Goal: Transaction & Acquisition: Purchase product/service

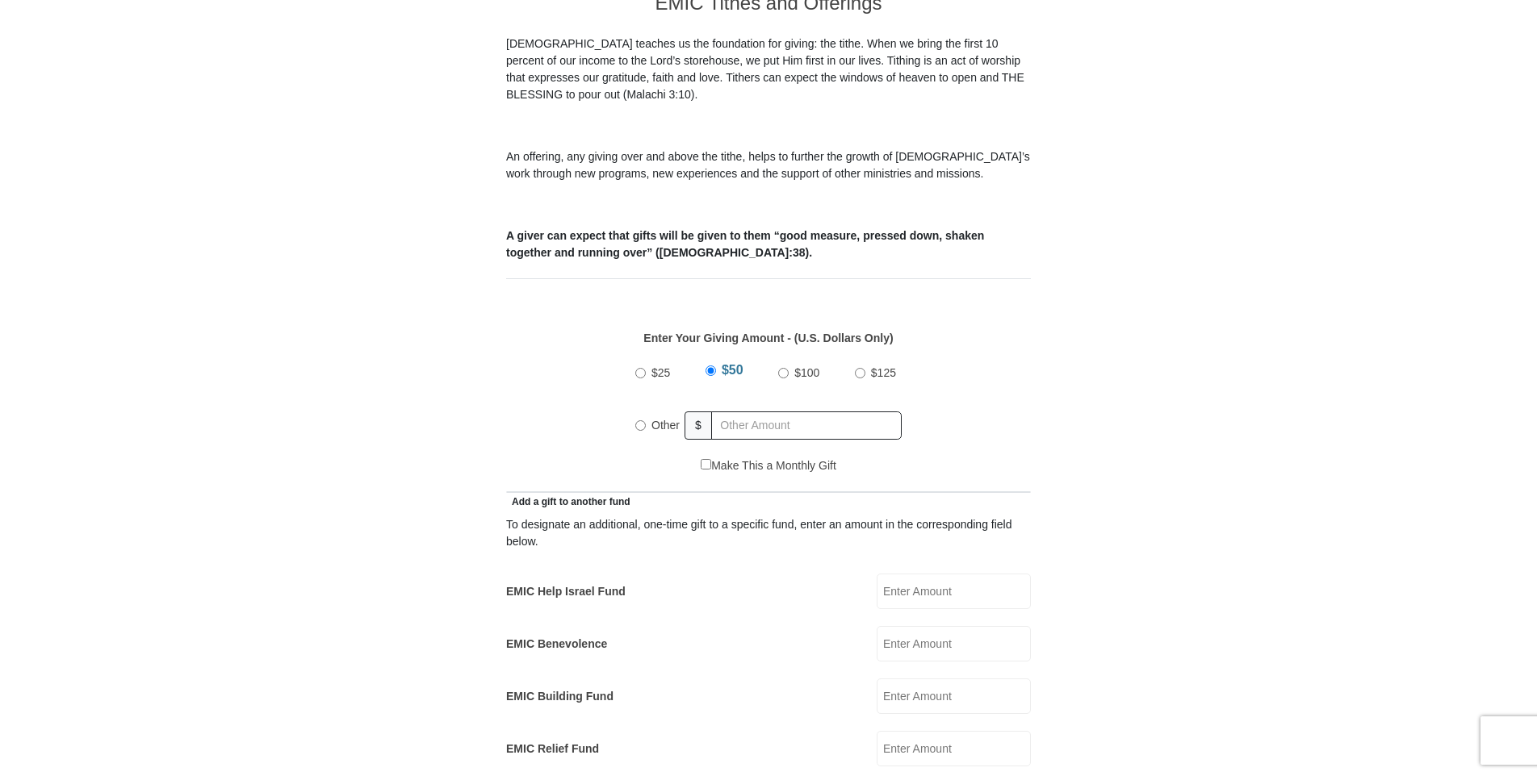
scroll to position [484, 0]
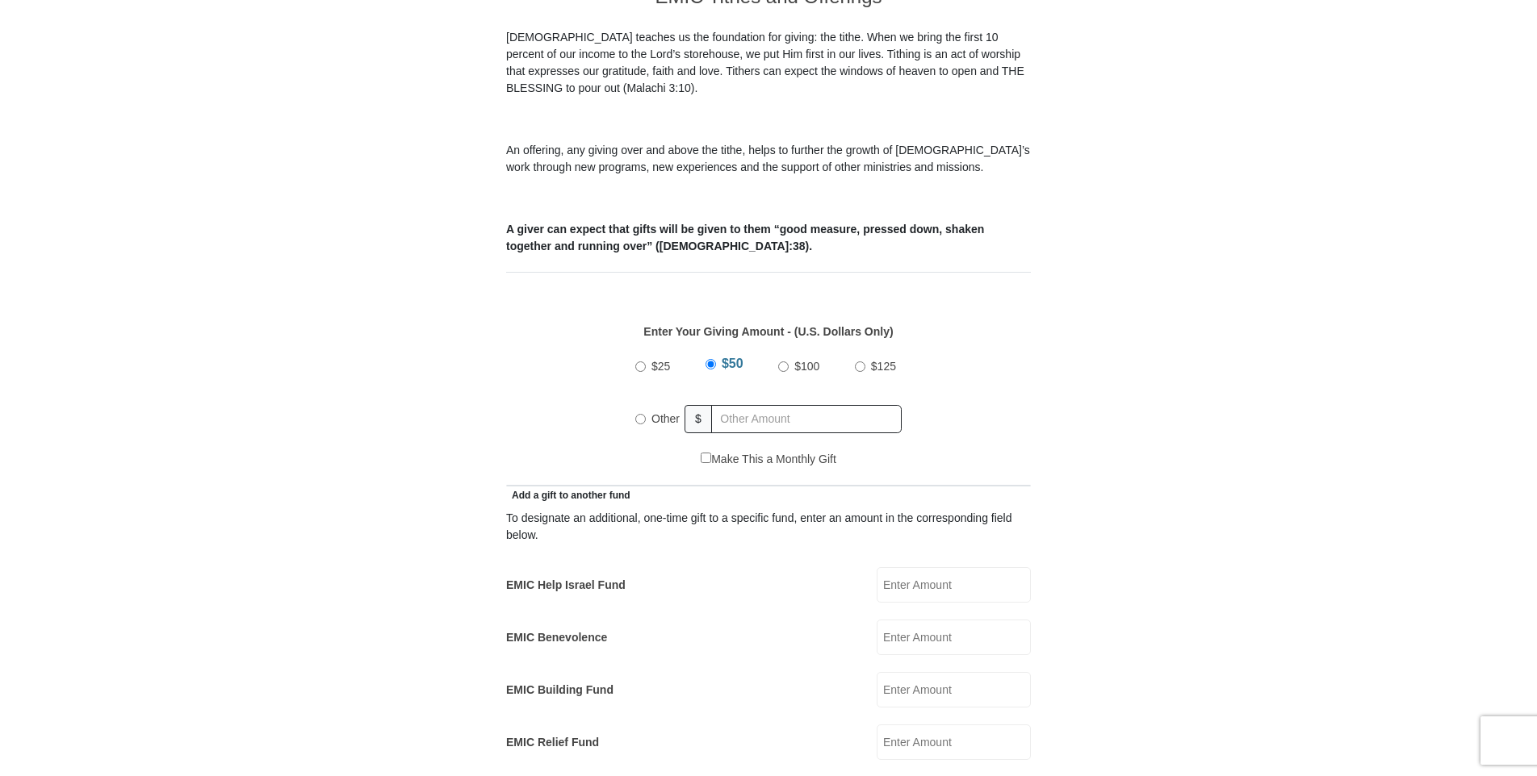
click at [644, 414] on input "Other" at bounding box center [640, 419] width 10 height 10
radio input "true"
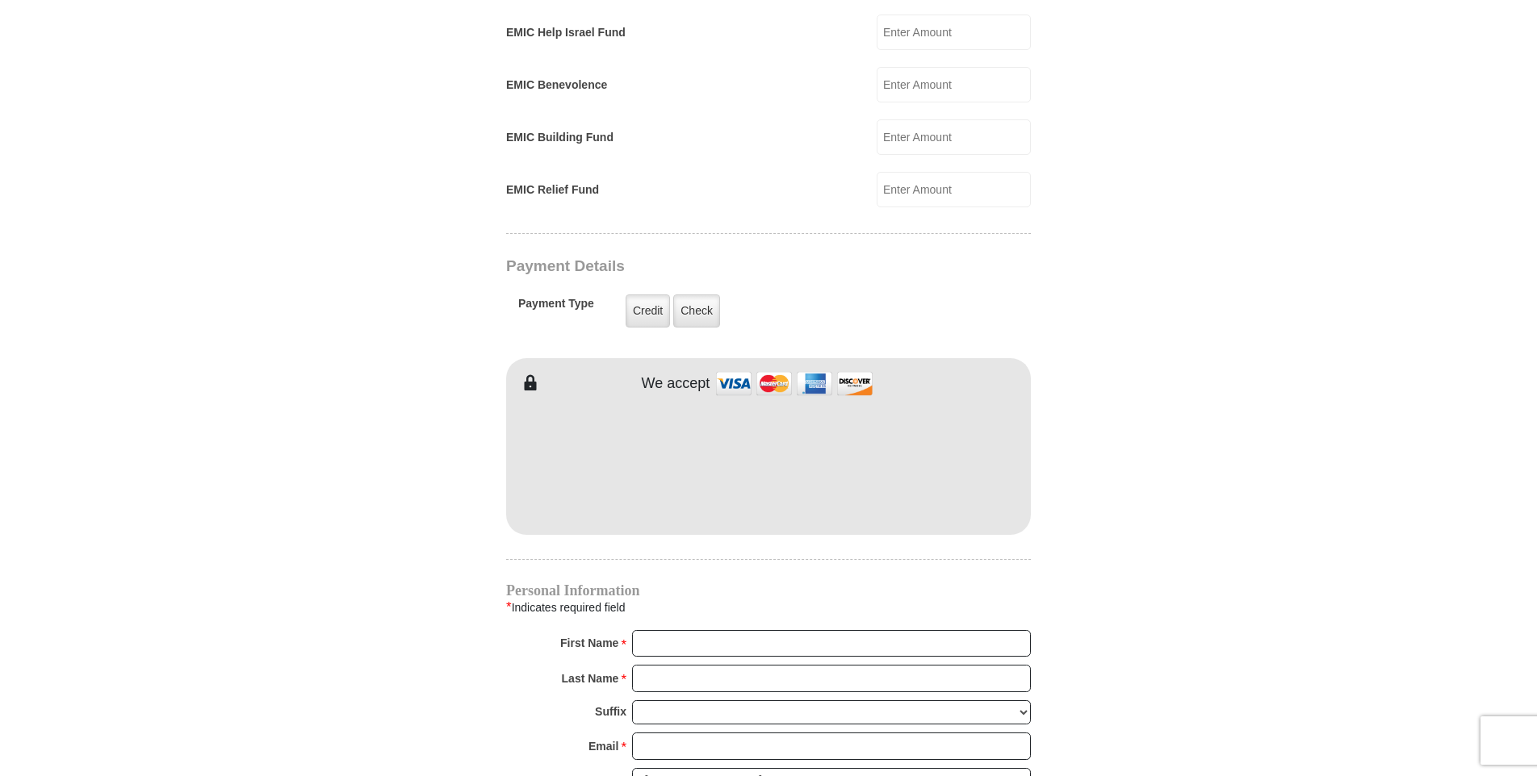
scroll to position [1049, 0]
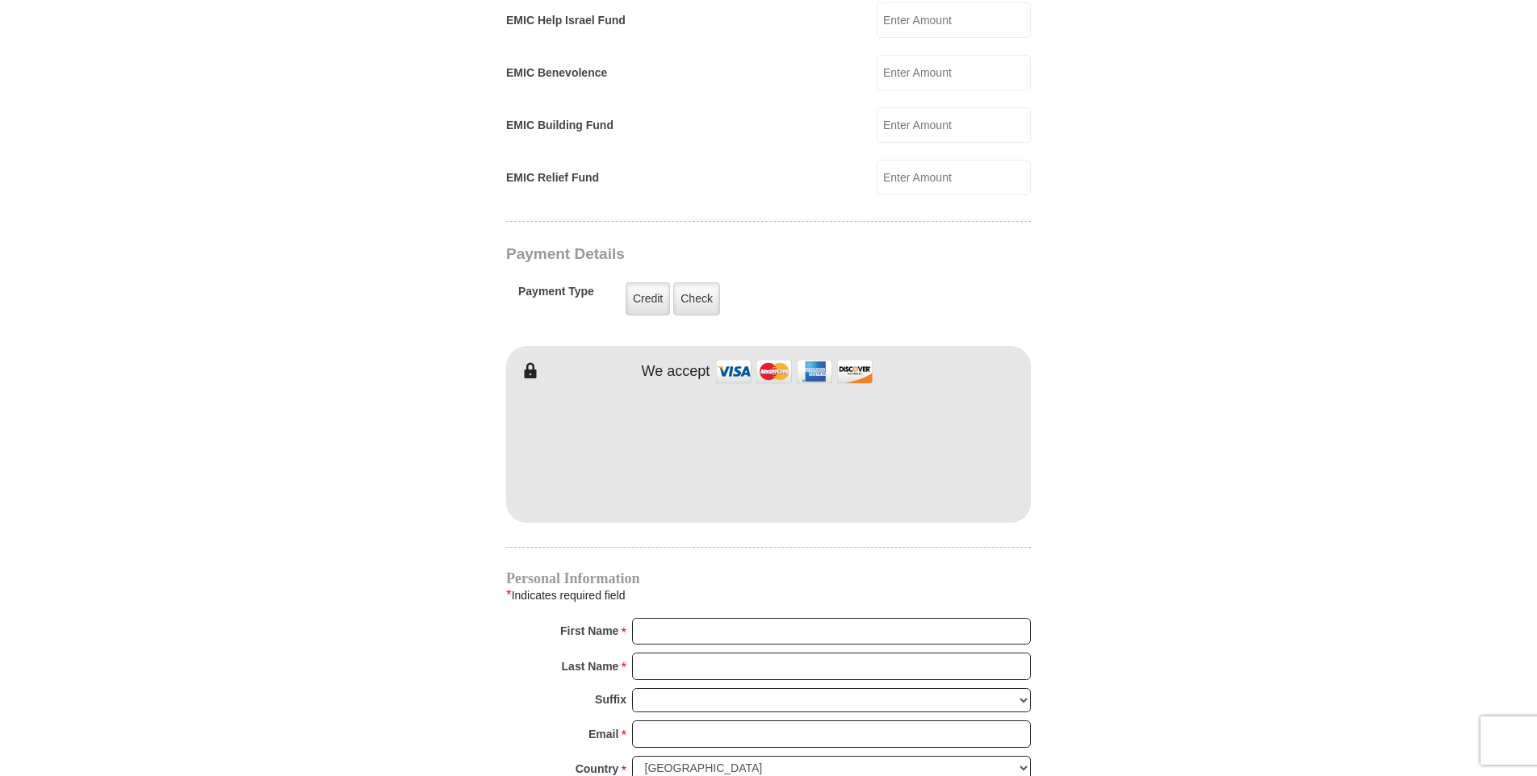
type input "1350.00"
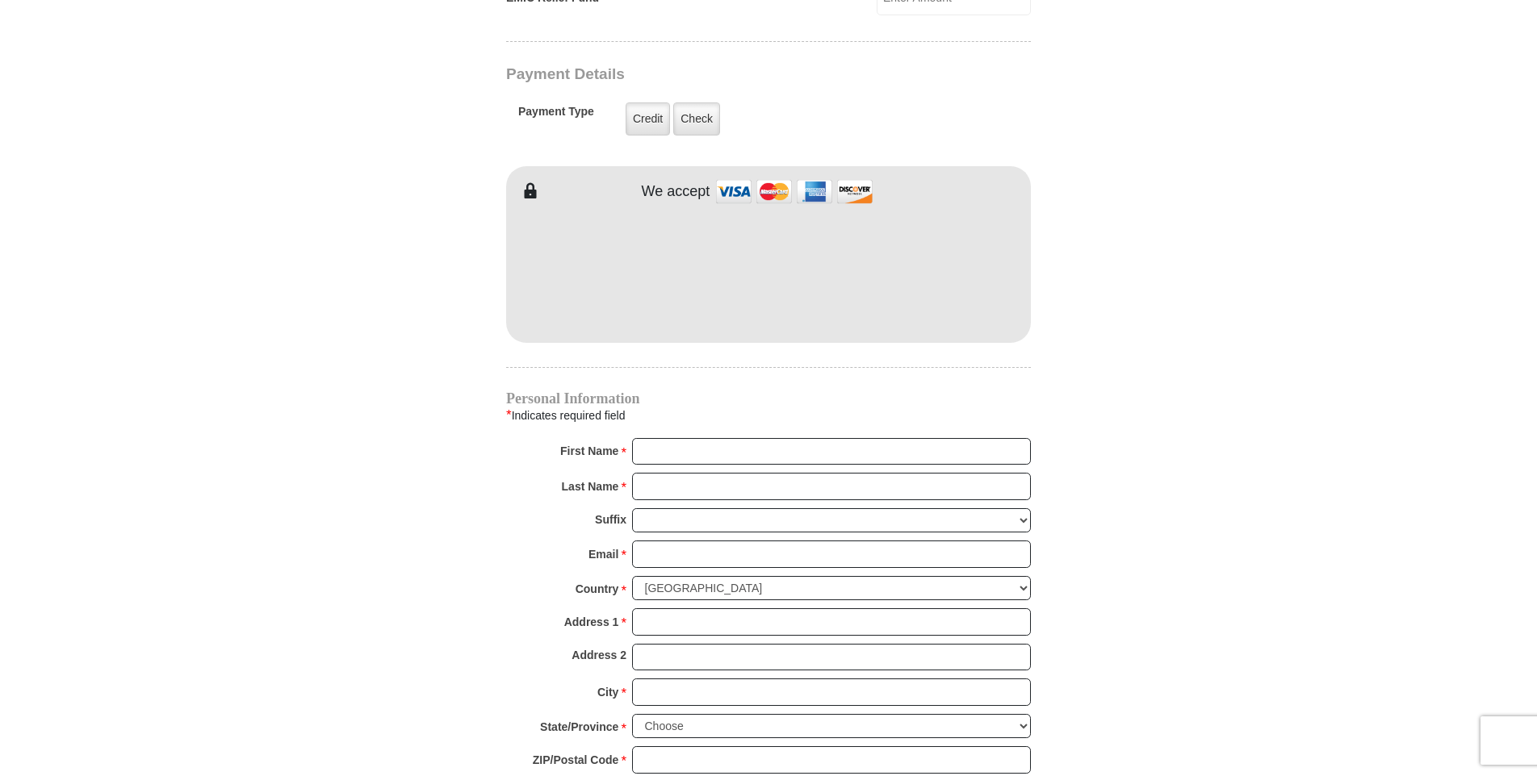
scroll to position [1291, 0]
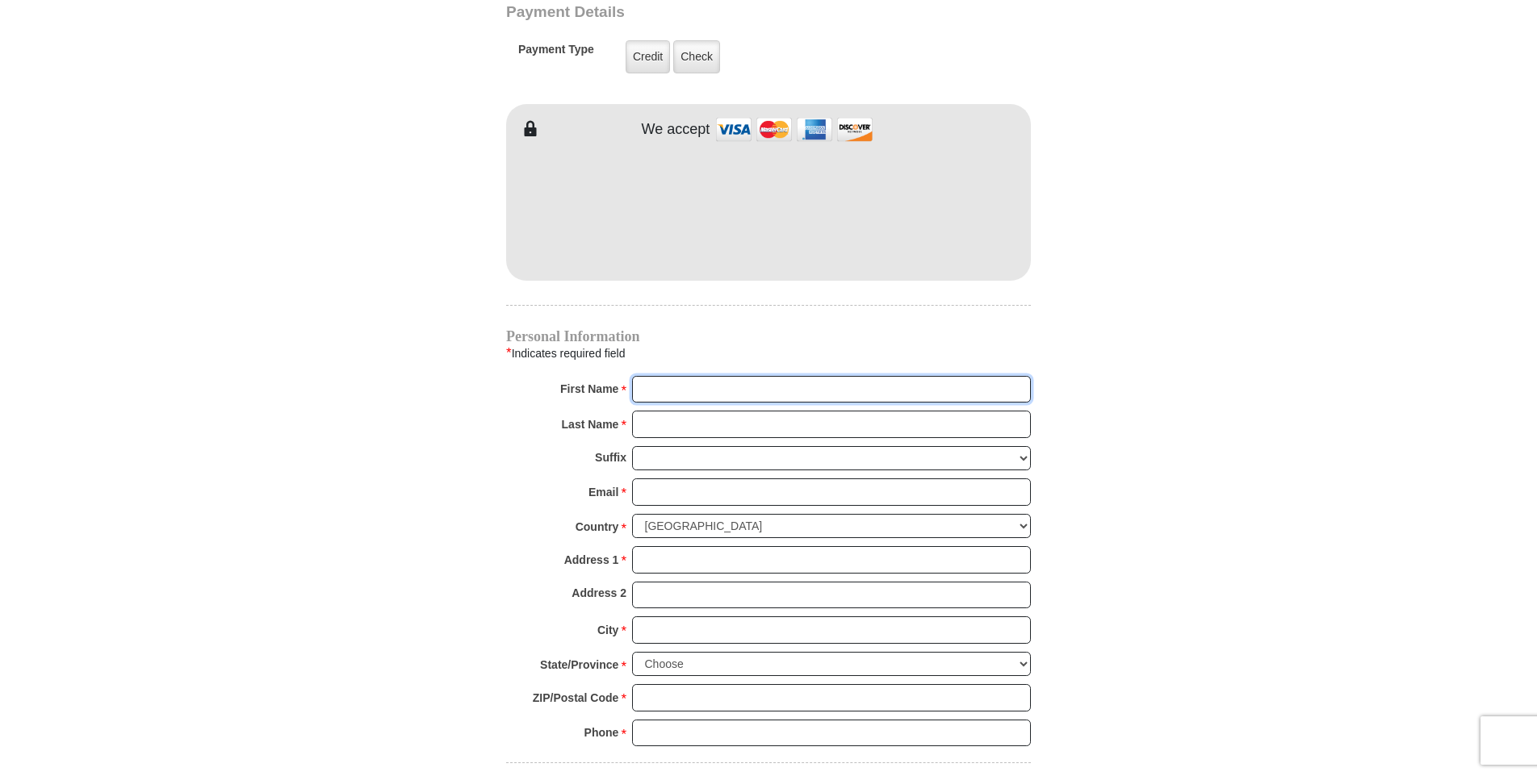
click at [646, 376] on input "First Name *" at bounding box center [831, 389] width 399 height 27
type input "[PERSON_NAME]"
click at [651, 412] on input "Last Name *" at bounding box center [831, 424] width 399 height 27
type input "[PERSON_NAME]"
click at [675, 377] on input "[PERSON_NAME]" at bounding box center [831, 389] width 399 height 27
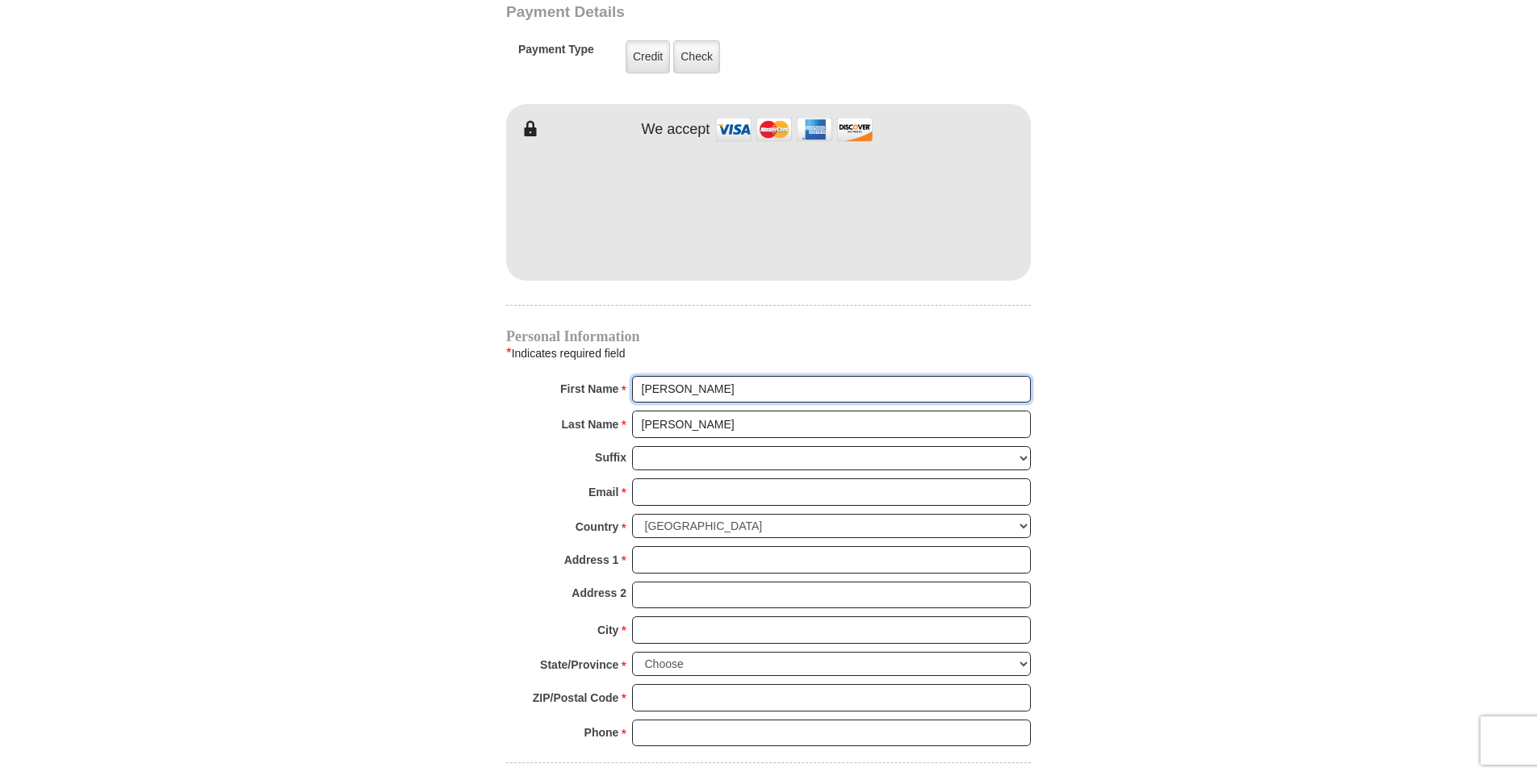
type input "[PERSON_NAME]"
click at [671, 479] on input "Email *" at bounding box center [831, 492] width 399 height 27
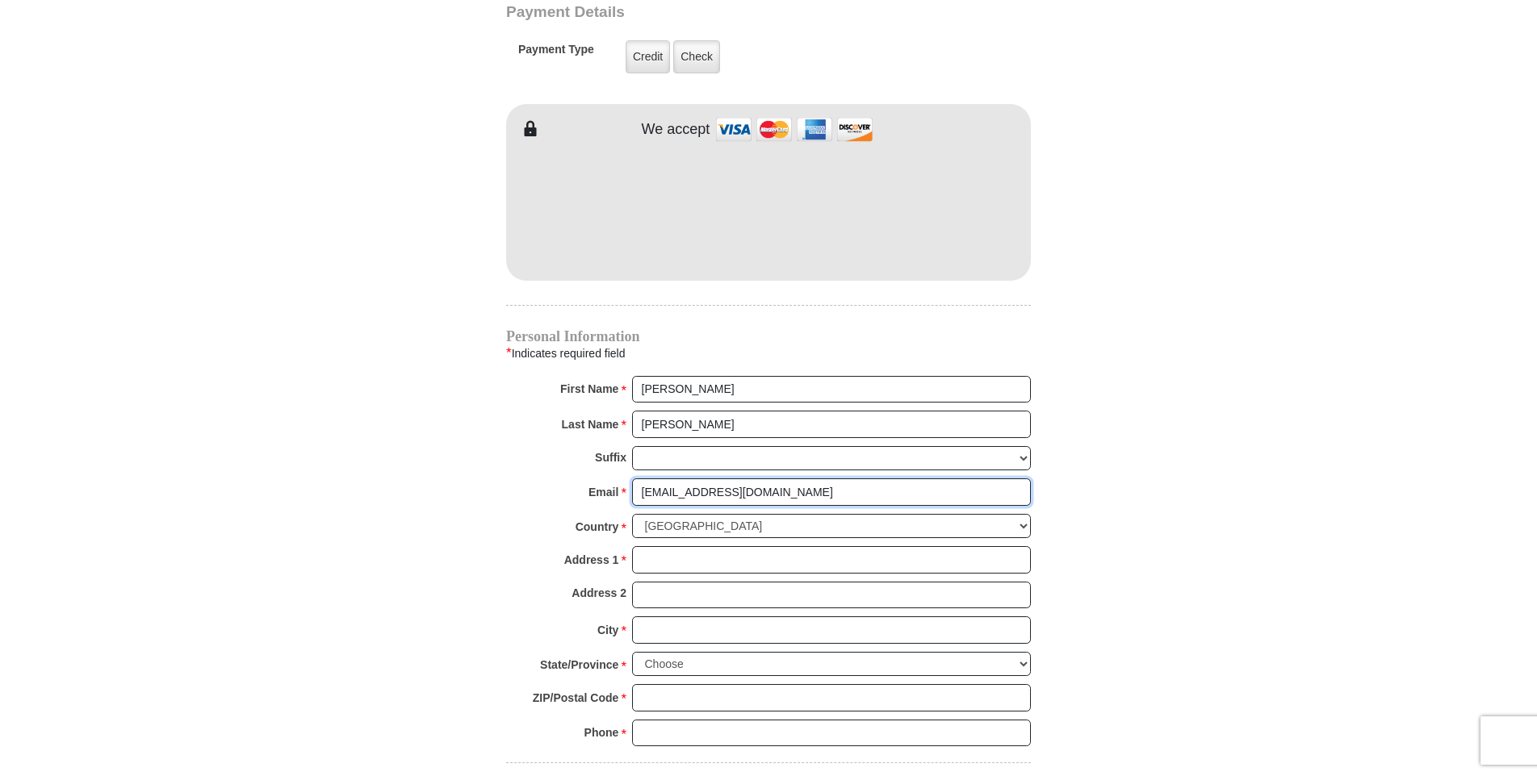
type input "[EMAIL_ADDRESS][DOMAIN_NAME]"
click at [689, 546] on input "Address 1 *" at bounding box center [831, 559] width 399 height 27
type input "PO Box 261"
click at [669, 617] on input "City *" at bounding box center [831, 630] width 399 height 27
type input "Semmes"
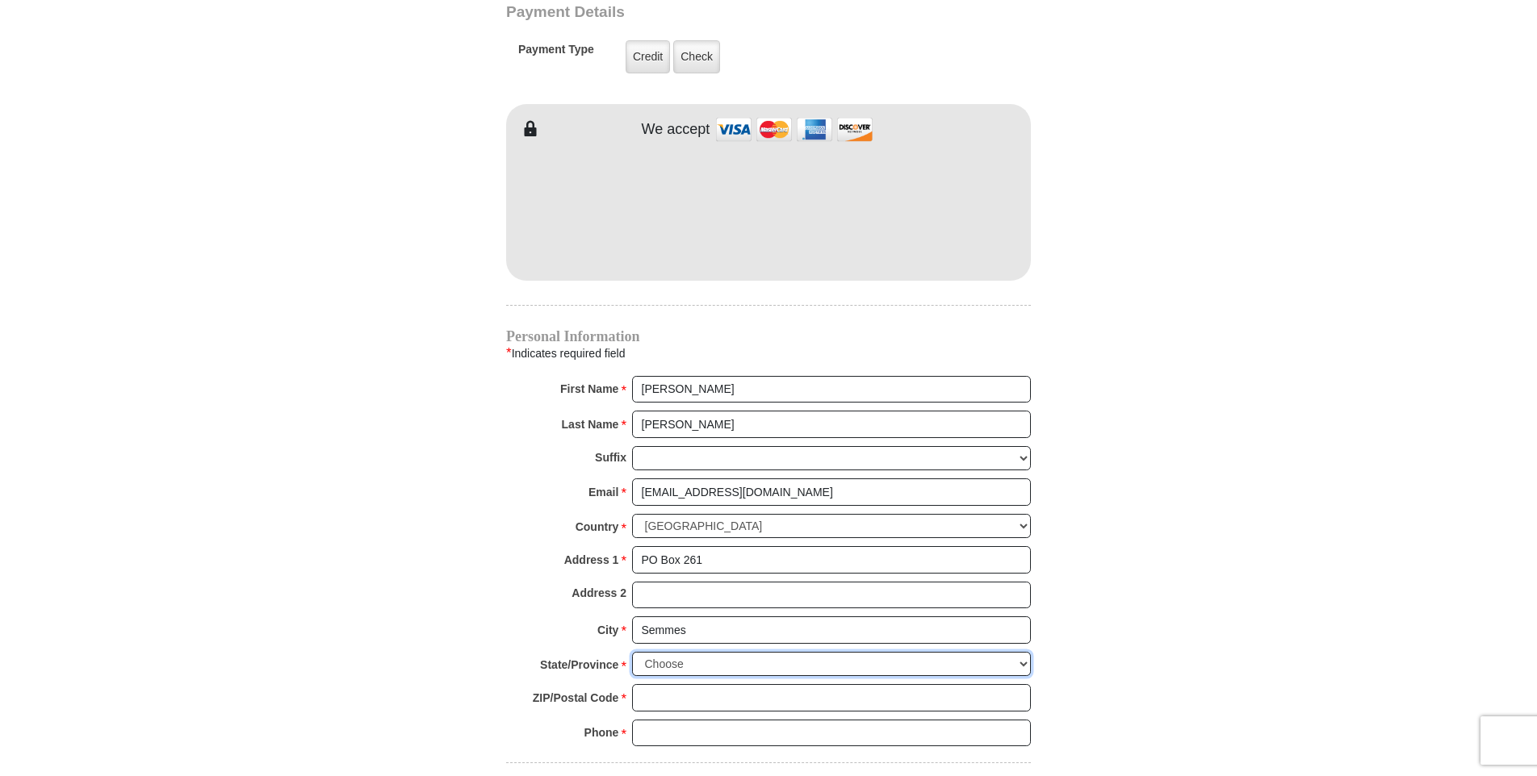
click at [721, 652] on select "Choose [US_STATE] [US_STATE] [US_STATE] [US_STATE] [US_STATE] Armed Forces Amer…" at bounding box center [831, 664] width 399 height 25
select select "AL"
click at [632, 652] on select "Choose [US_STATE] [US_STATE] [US_STATE] [US_STATE] [US_STATE] Armed Forces Amer…" at bounding box center [831, 664] width 399 height 25
click at [664, 684] on input "ZIP/Postal Code *" at bounding box center [831, 697] width 399 height 27
type input "36575"
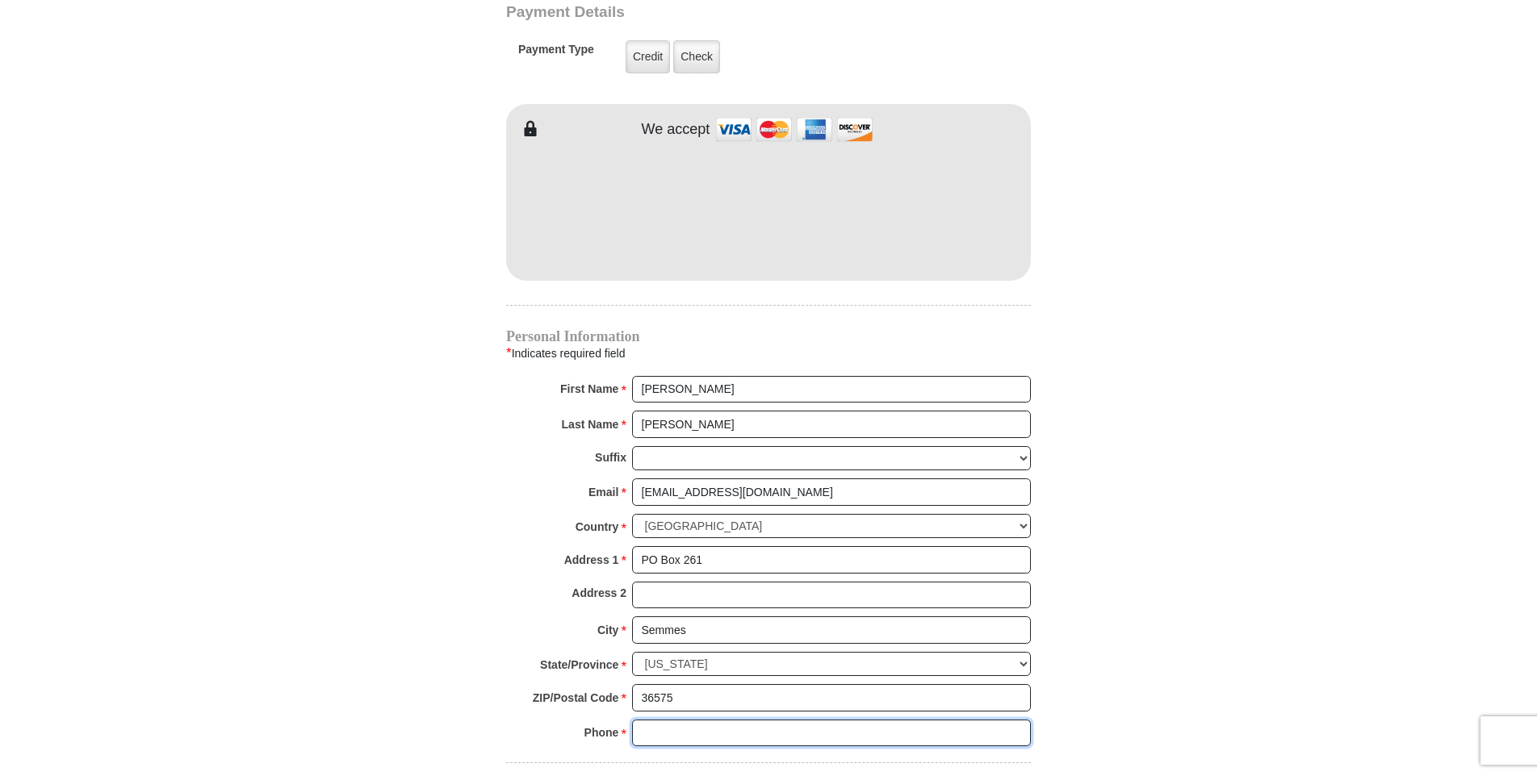
click at [696, 720] on input "Phone * *" at bounding box center [831, 733] width 399 height 27
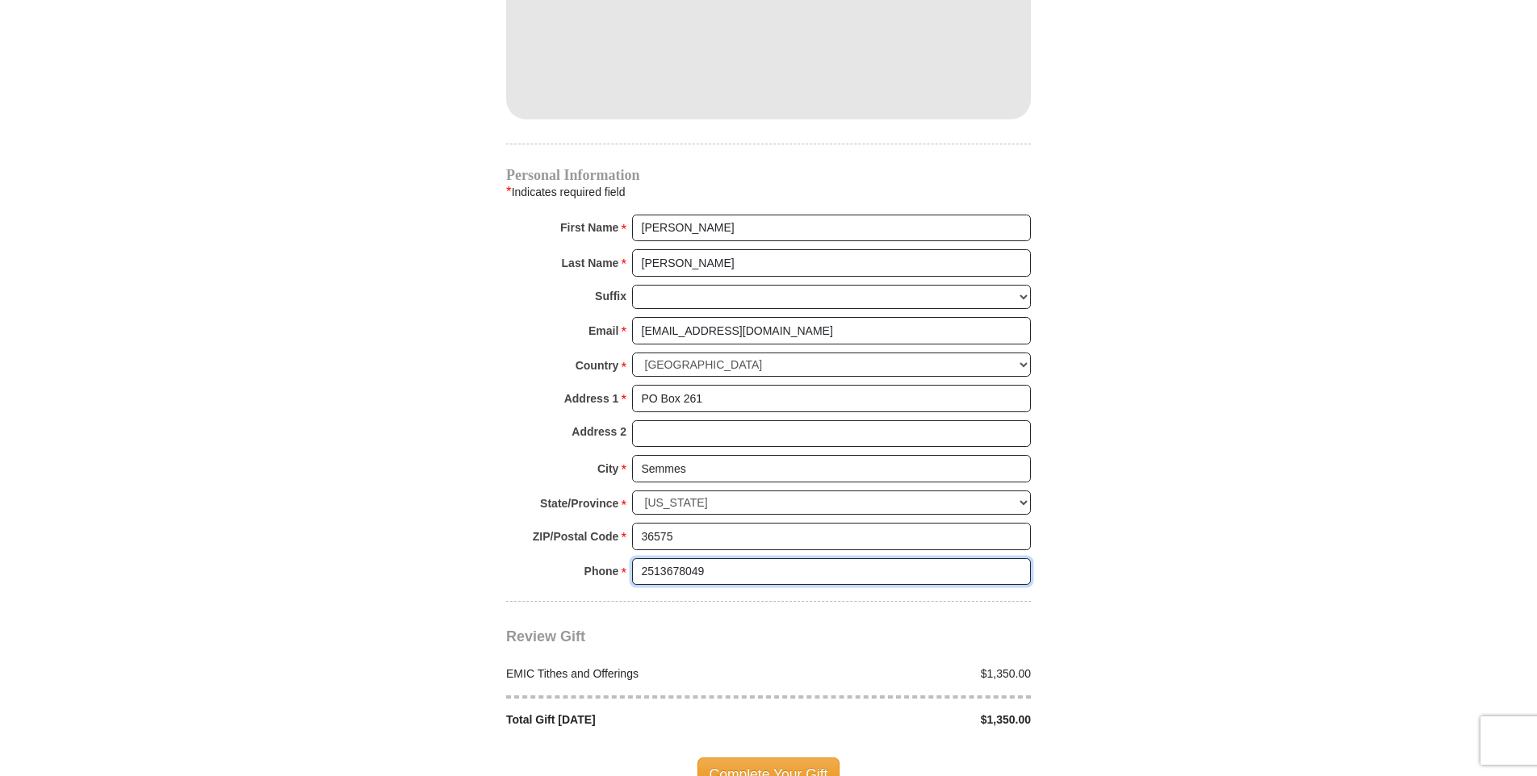
scroll to position [1533, 0]
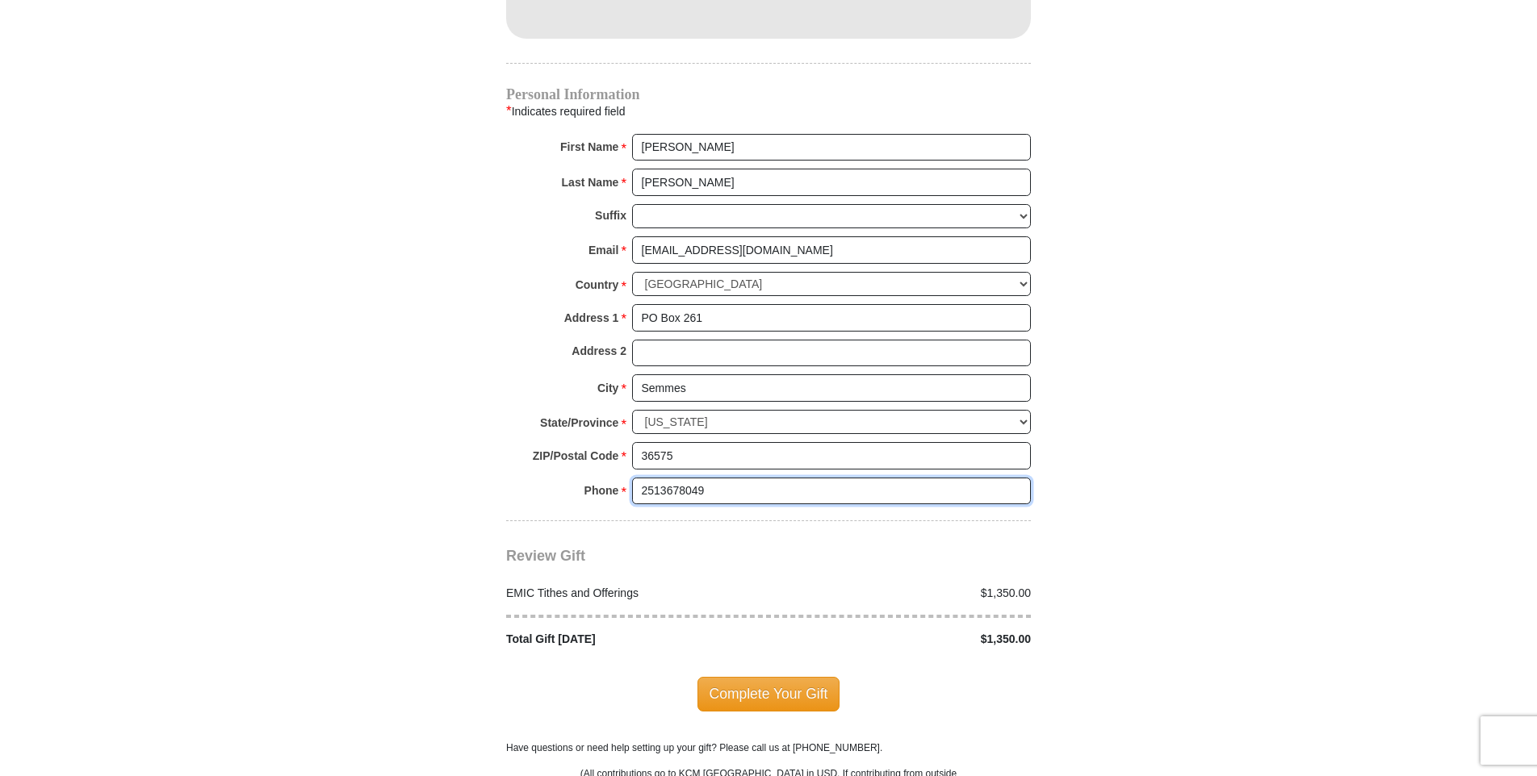
type input "2513678049"
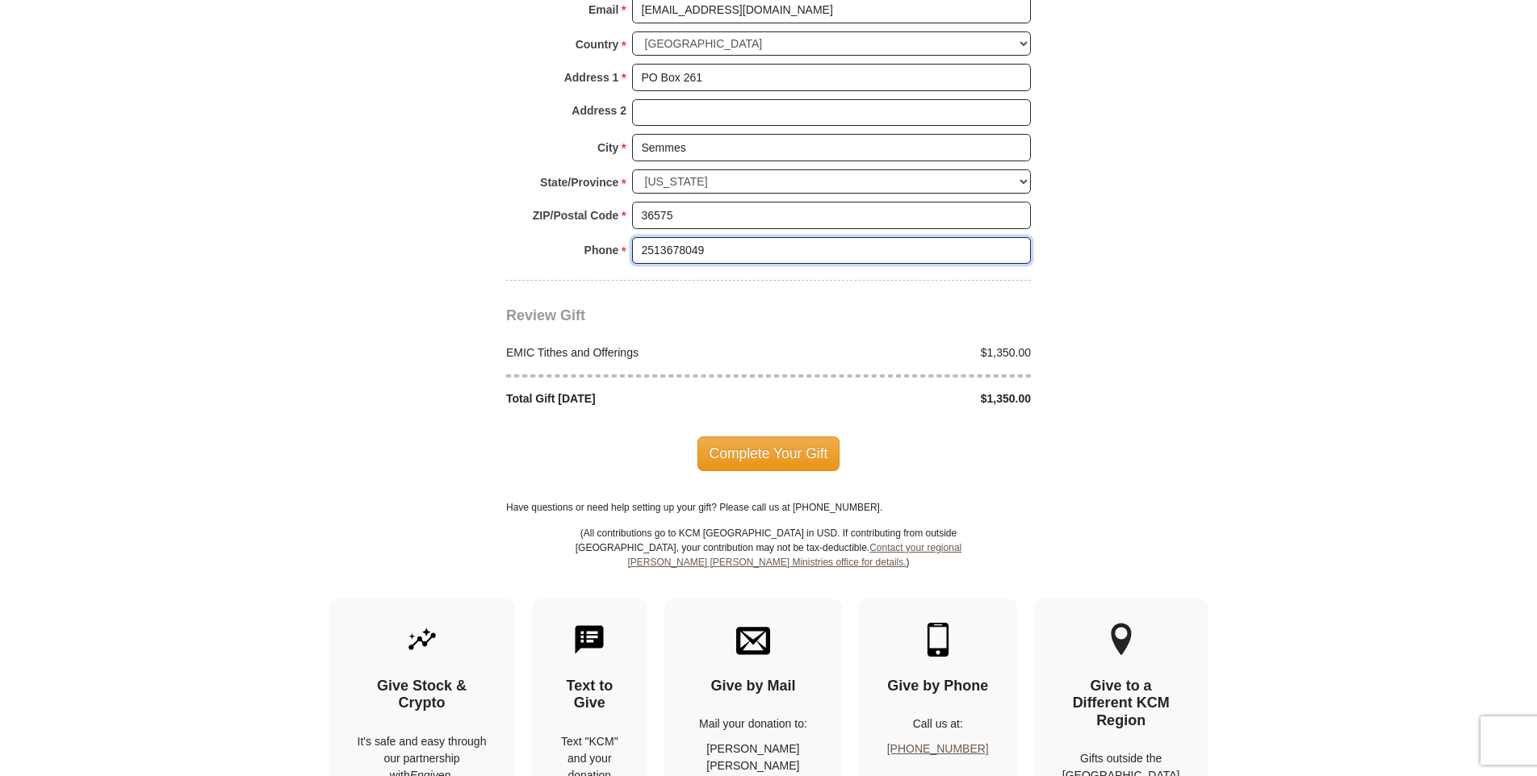
scroll to position [1776, 0]
click at [779, 435] on span "Complete Your Gift" at bounding box center [768, 452] width 143 height 34
